Goal: Task Accomplishment & Management: Use online tool/utility

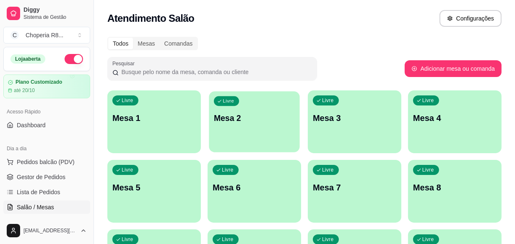
click at [238, 111] on div "Livre Mesa 2" at bounding box center [254, 116] width 91 height 51
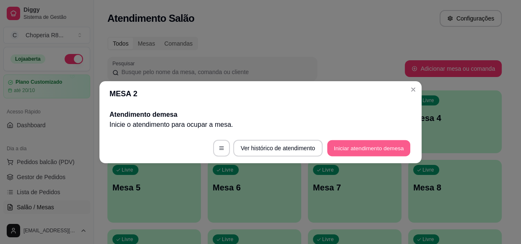
click at [394, 149] on button "Iniciar atendimento de mesa" at bounding box center [368, 148] width 83 height 16
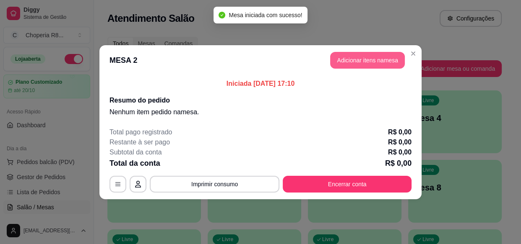
click at [368, 59] on button "Adicionar itens na mesa" at bounding box center [367, 60] width 75 height 17
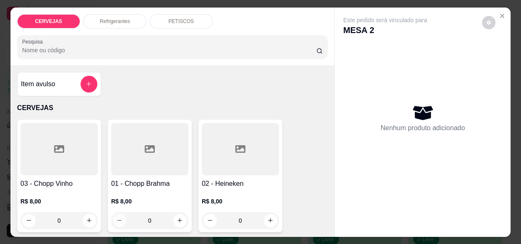
drag, startPoint x: 155, startPoint y: 223, endPoint x: 117, endPoint y: 218, distance: 38.0
click at [117, 219] on div "0" at bounding box center [150, 221] width 74 height 17
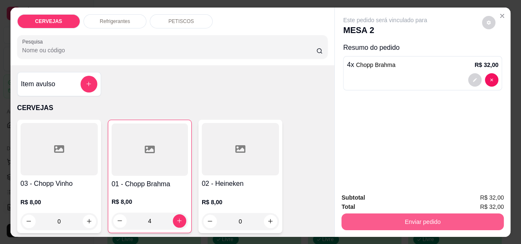
type input "4"
click at [389, 220] on button "Enviar pedido" at bounding box center [422, 222] width 162 height 17
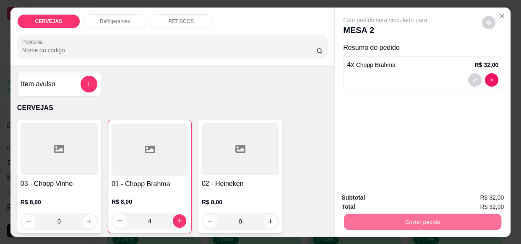
click at [499, 199] on button "Enviar pedido" at bounding box center [482, 198] width 46 height 16
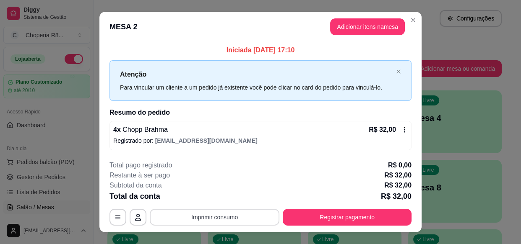
click at [257, 217] on button "Imprimir consumo" at bounding box center [215, 217] width 130 height 17
click at [226, 203] on button "IMPRESSORA" at bounding box center [214, 198] width 61 height 13
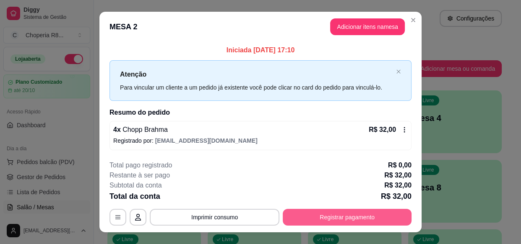
click at [316, 219] on button "Registrar pagamento" at bounding box center [346, 217] width 129 height 17
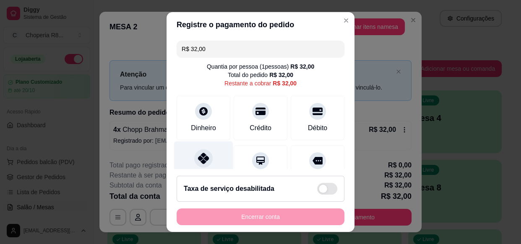
click at [206, 166] on div "Pix" at bounding box center [203, 166] width 59 height 49
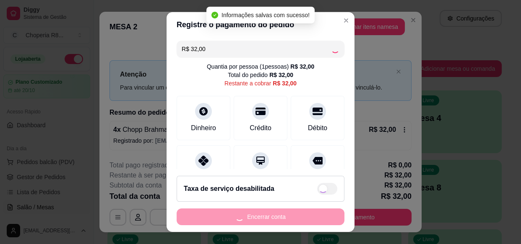
type input "R$ 0,00"
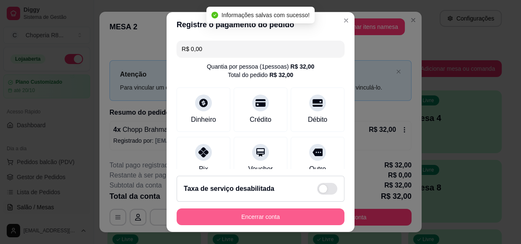
click at [270, 218] on button "Encerrar conta" at bounding box center [260, 217] width 168 height 17
